Goal: Information Seeking & Learning: Find contact information

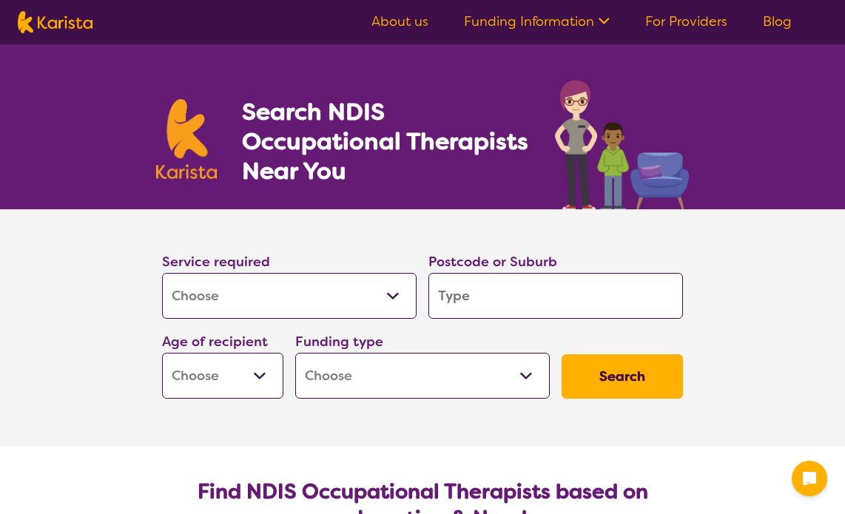
select select "[MEDICAL_DATA]"
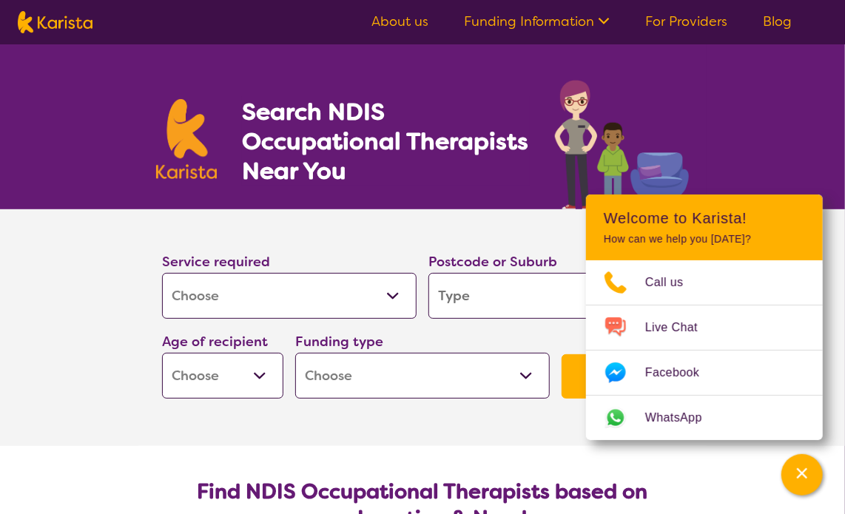
click at [503, 298] on input "search" at bounding box center [555, 296] width 255 height 46
click at [488, 287] on input "search" at bounding box center [555, 296] width 255 height 46
type input "2"
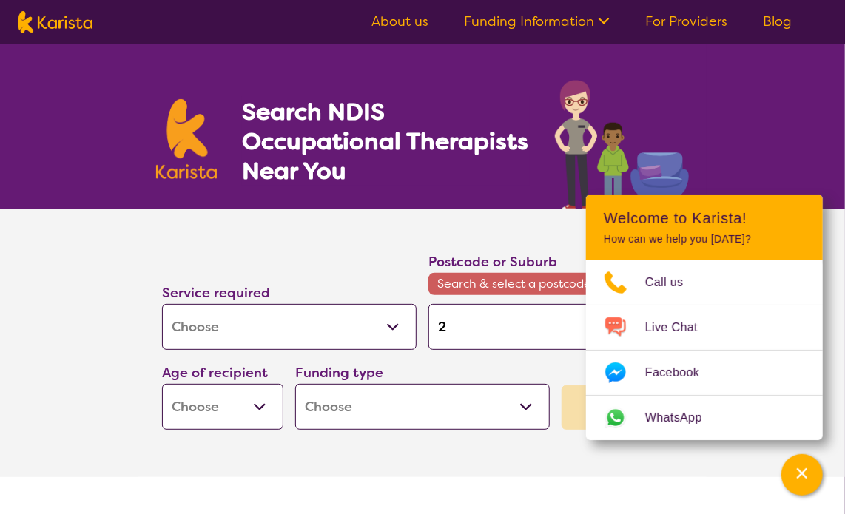
type input "25"
type input "257"
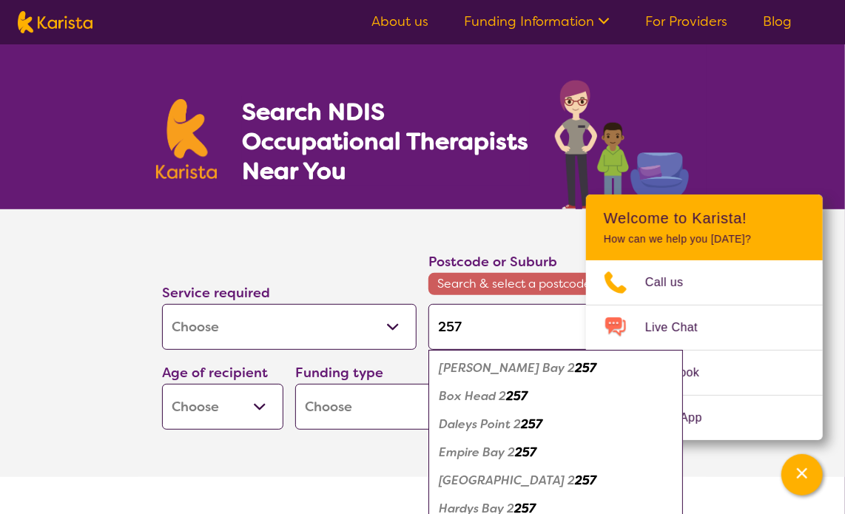
type input "2570"
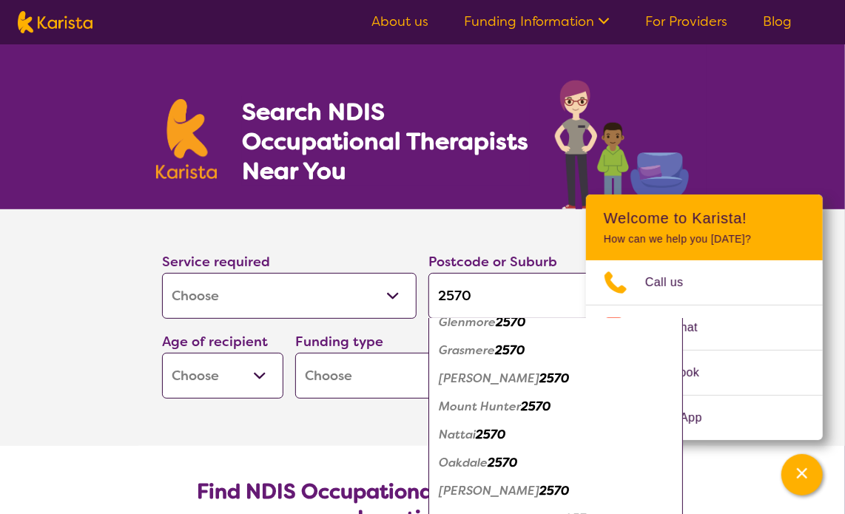
scroll to position [360, 0]
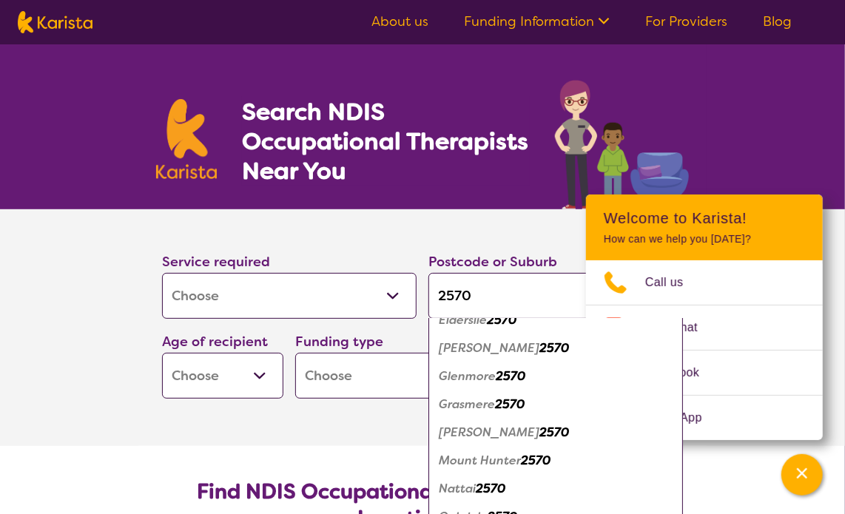
type input "2570"
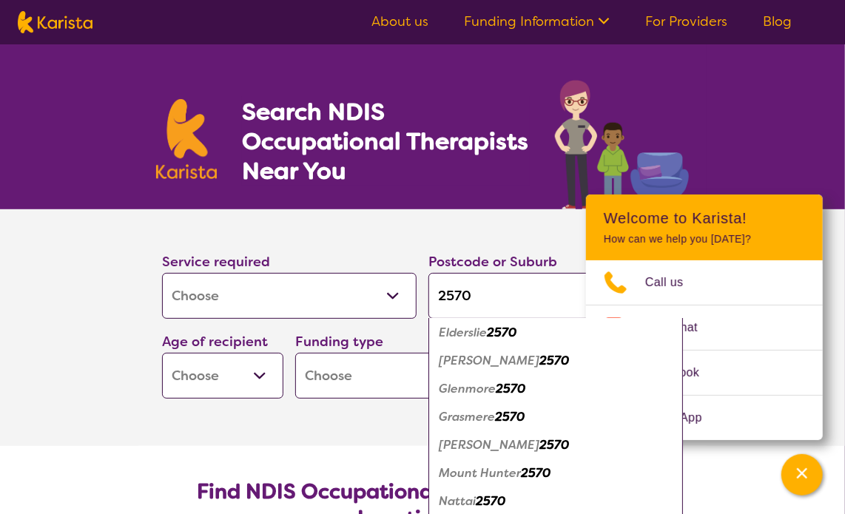
click at [476, 432] on ul "[GEOGRAPHIC_DATA] [GEOGRAPHIC_DATA][PERSON_NAME] [GEOGRAPHIC_DATA][PERSON_NAME]…" at bounding box center [555, 403] width 255 height 627
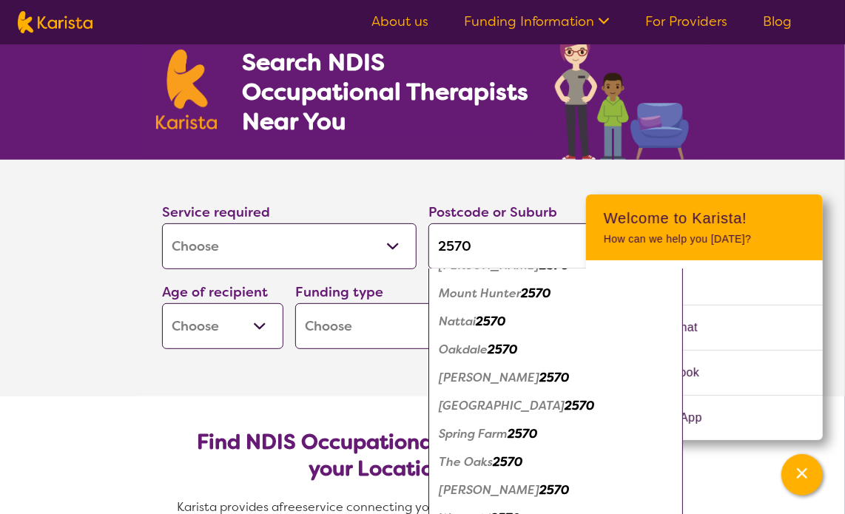
scroll to position [74, 0]
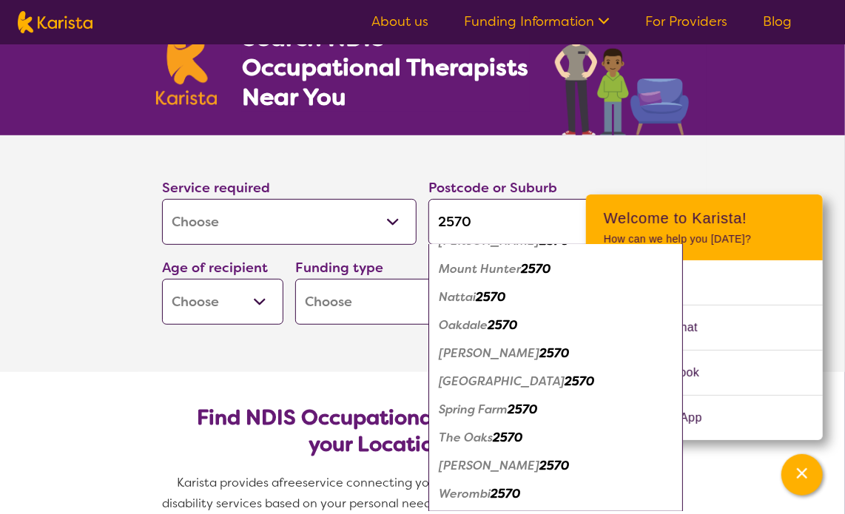
click at [478, 354] on em "[PERSON_NAME]" at bounding box center [489, 354] width 101 height 16
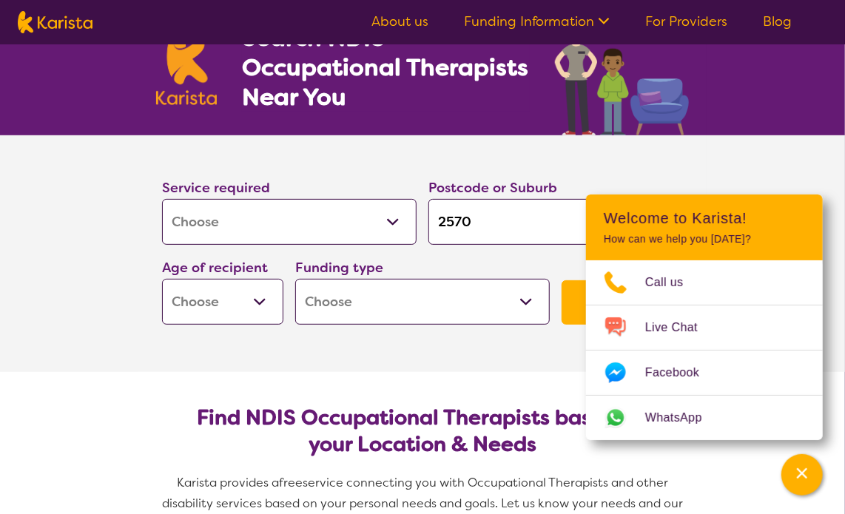
click at [421, 360] on section "Service required Allied Health Assistant Assessment ([MEDICAL_DATA] or [MEDICAL…" at bounding box center [423, 253] width 592 height 237
